Goal: Check status: Check status

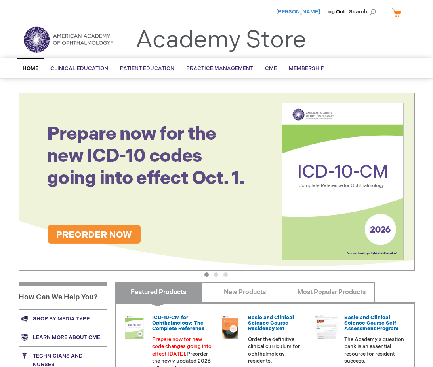
click at [309, 13] on span "[PERSON_NAME]" at bounding box center [298, 12] width 44 height 6
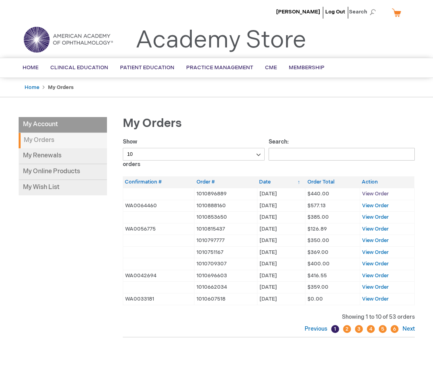
click at [372, 193] on span "View Order" at bounding box center [375, 194] width 27 height 6
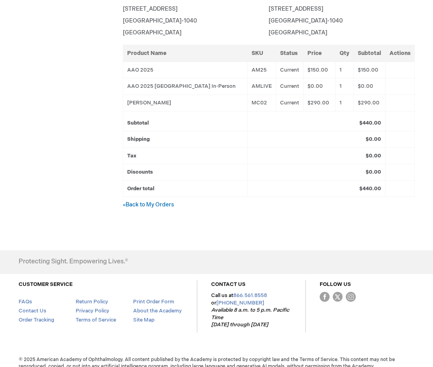
scroll to position [245, 0]
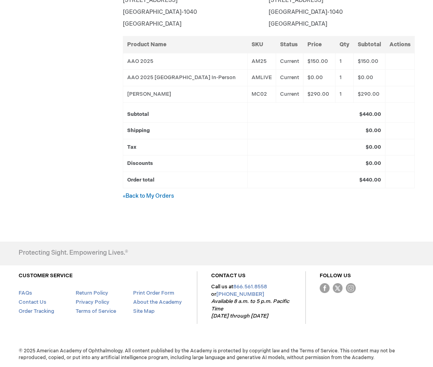
drag, startPoint x: 167, startPoint y: 196, endPoint x: 78, endPoint y: 207, distance: 89.7
click at [166, 196] on link "« Back to My Orders" at bounding box center [148, 196] width 51 height 7
